Goal: Navigation & Orientation: Find specific page/section

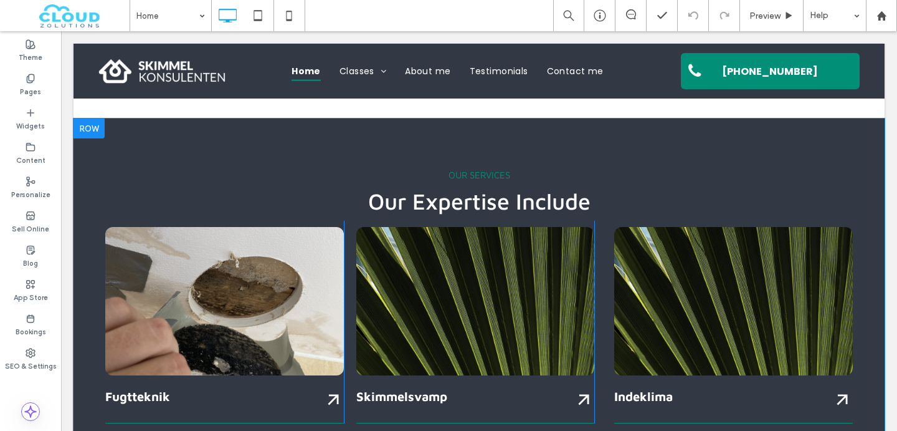
scroll to position [1228, 0]
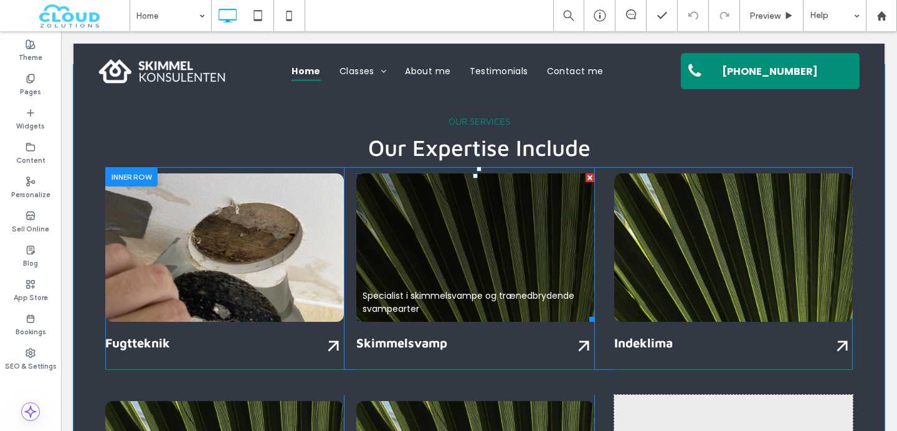
click at [447, 217] on link at bounding box center [475, 247] width 239 height 148
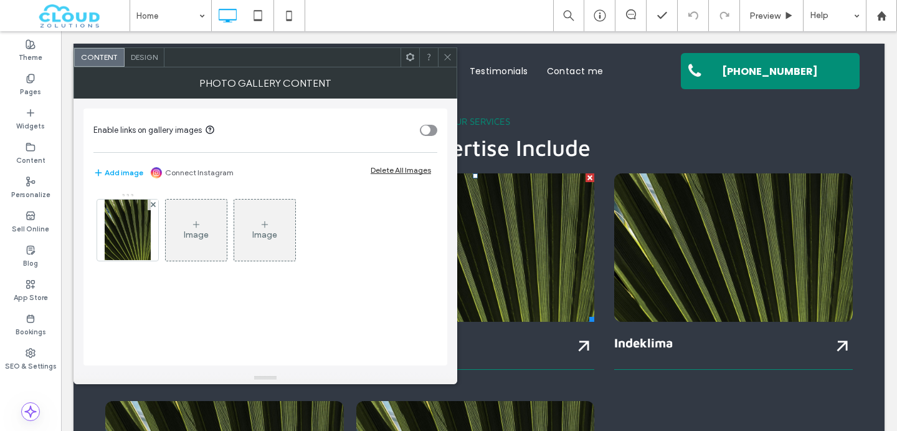
click at [442, 44] on div at bounding box center [479, 71] width 811 height 55
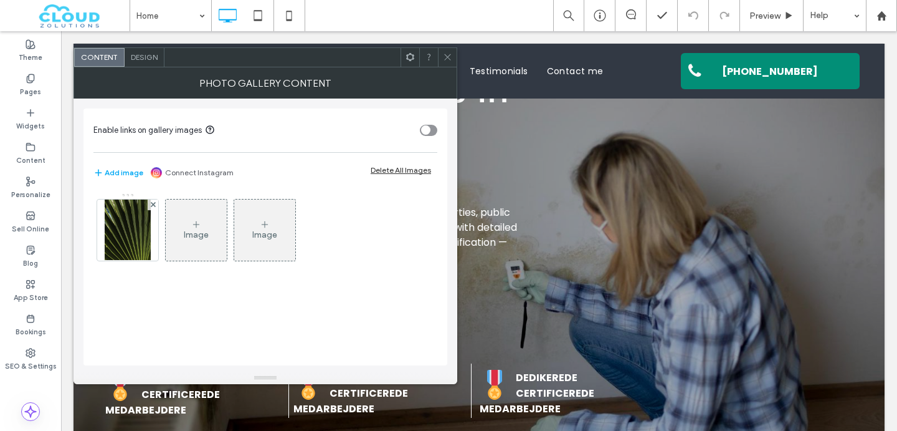
click at [449, 55] on use at bounding box center [447, 57] width 6 height 6
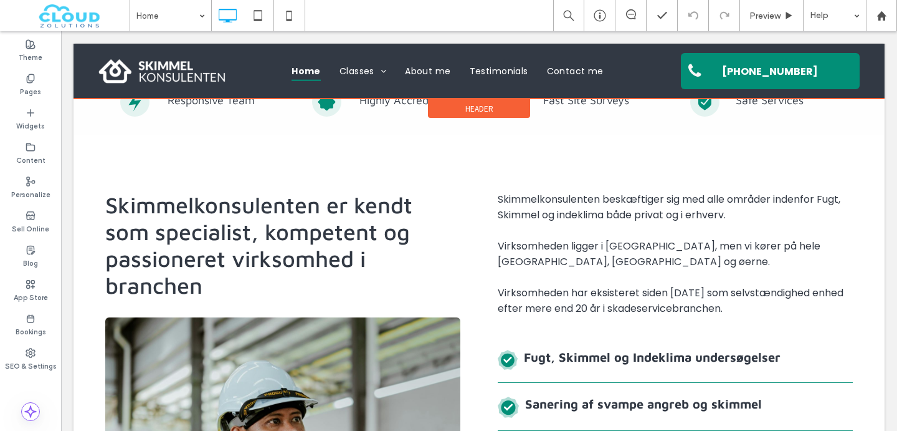
scroll to position [579, 0]
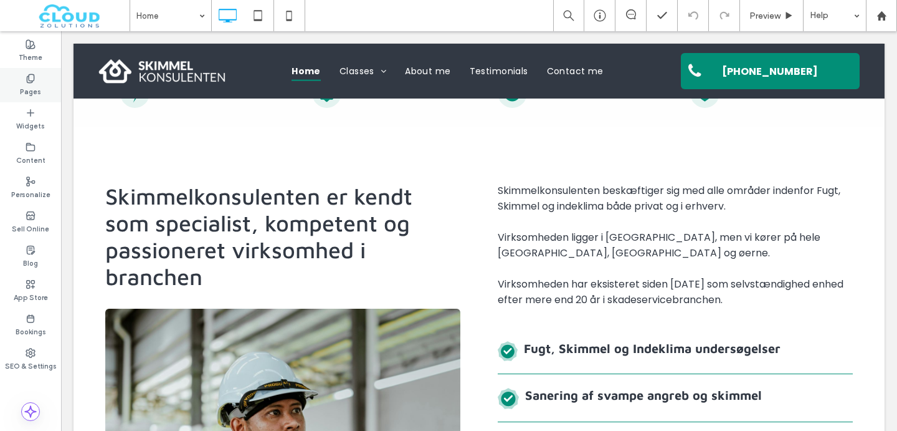
click at [34, 82] on icon at bounding box center [31, 79] width 10 height 10
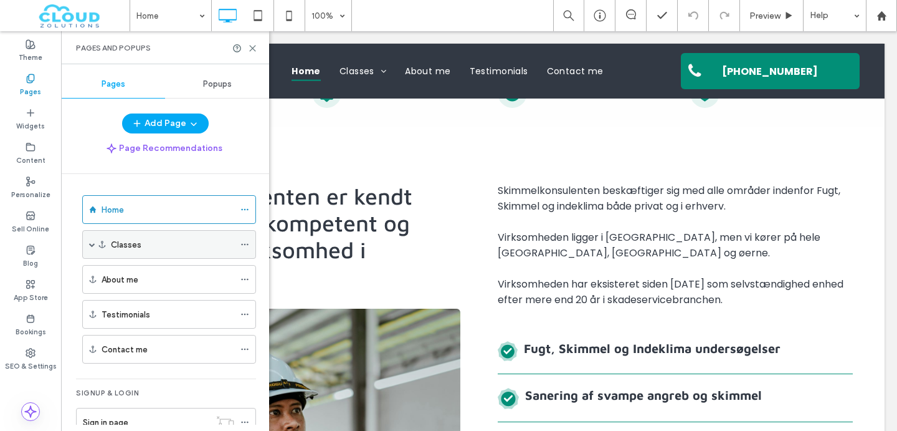
click at [148, 240] on div "Classes" at bounding box center [172, 244] width 123 height 13
click at [90, 243] on span at bounding box center [92, 244] width 6 height 6
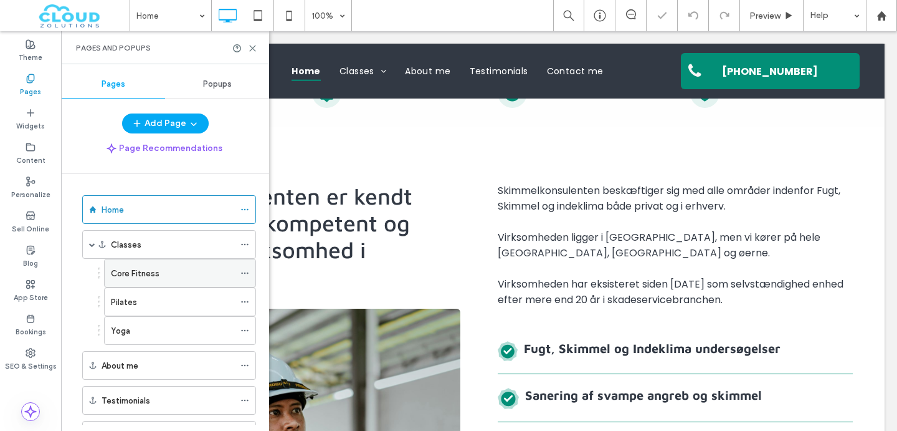
click at [129, 278] on label "Core Fitness" at bounding box center [135, 273] width 49 height 22
click at [251, 50] on icon at bounding box center [252, 48] width 9 height 9
